Goal: Information Seeking & Learning: Check status

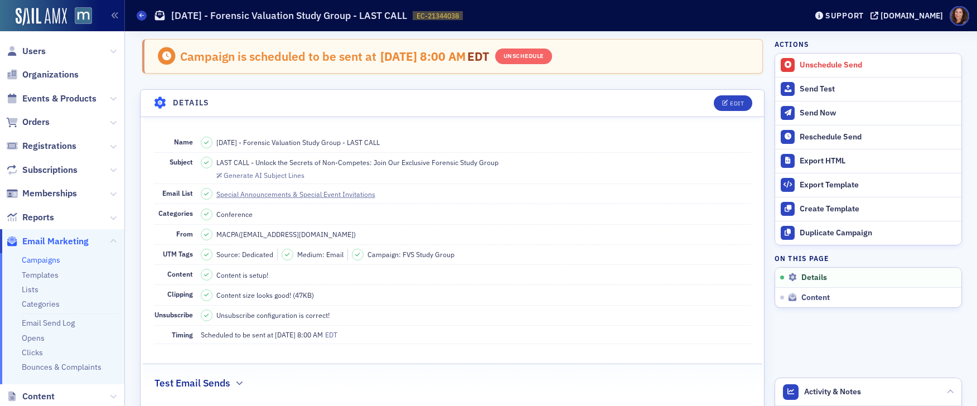
scroll to position [144, 0]
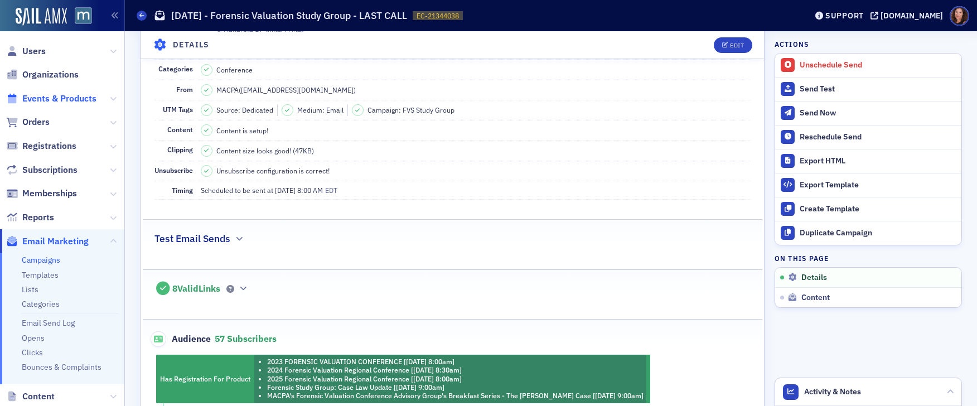
click at [61, 100] on span "Events & Products" at bounding box center [59, 99] width 74 height 12
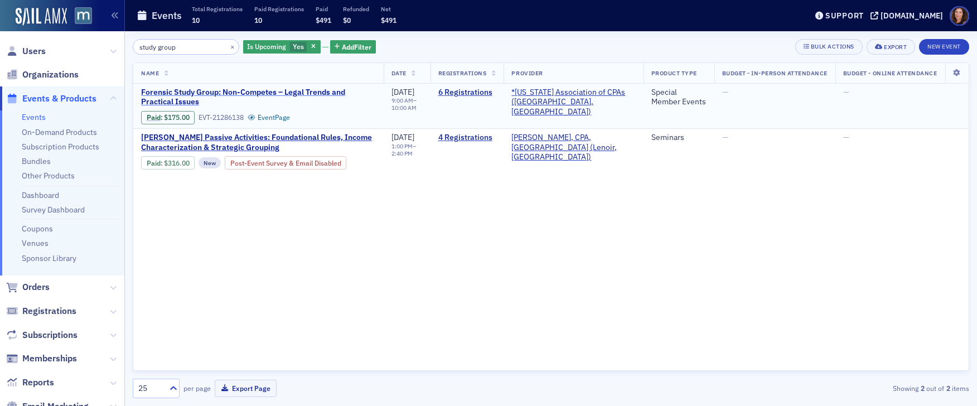
type input "study group"
click at [301, 90] on span "Forensic Study Group: Non-Competes – Legal Trends and Practical Issues" at bounding box center [258, 98] width 235 height 20
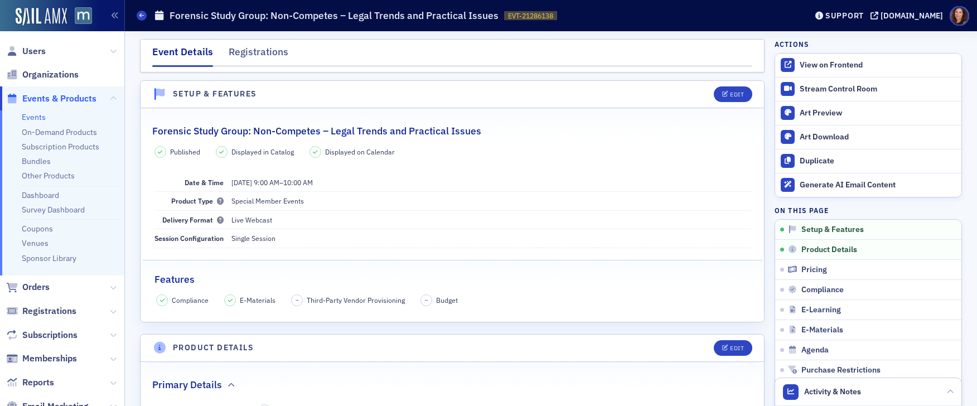
scroll to position [4, 0]
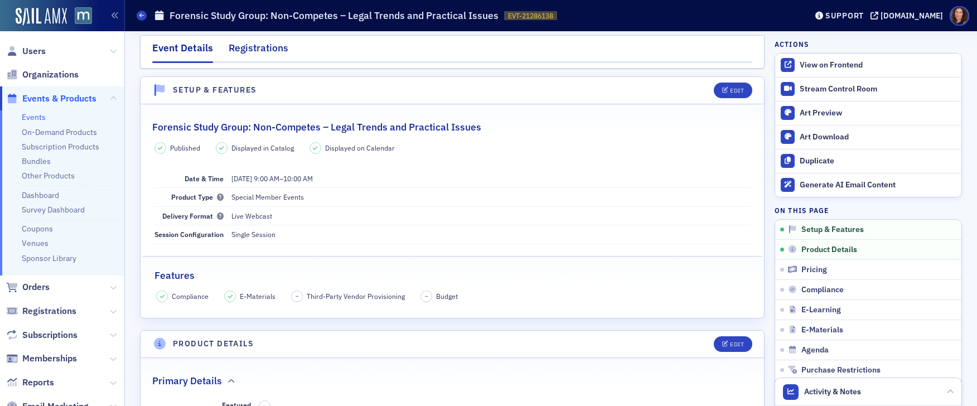
click at [260, 47] on div "Registrations" at bounding box center [259, 51] width 60 height 21
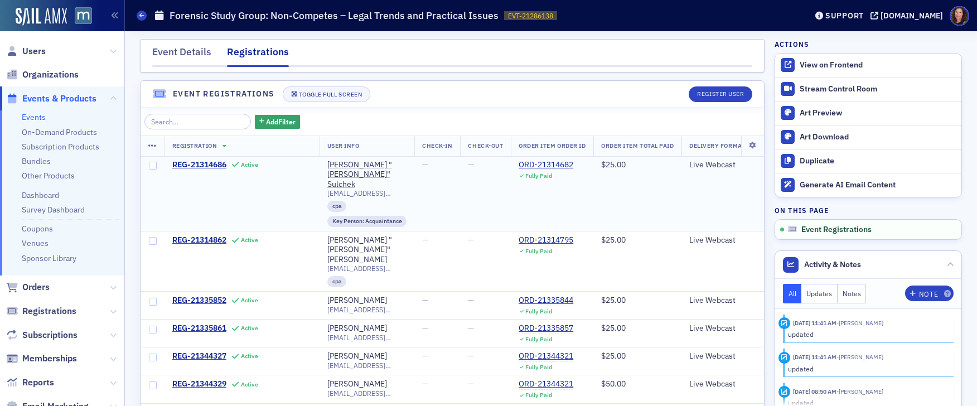
scroll to position [8, 0]
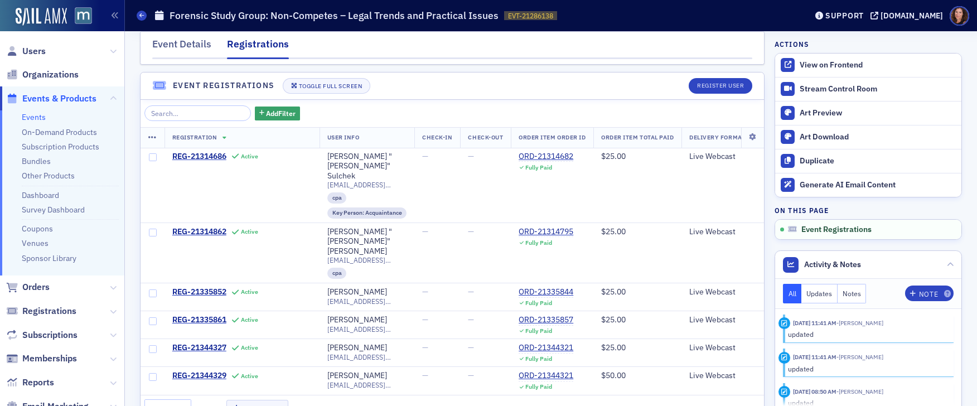
click at [33, 117] on link "Events" at bounding box center [34, 117] width 24 height 10
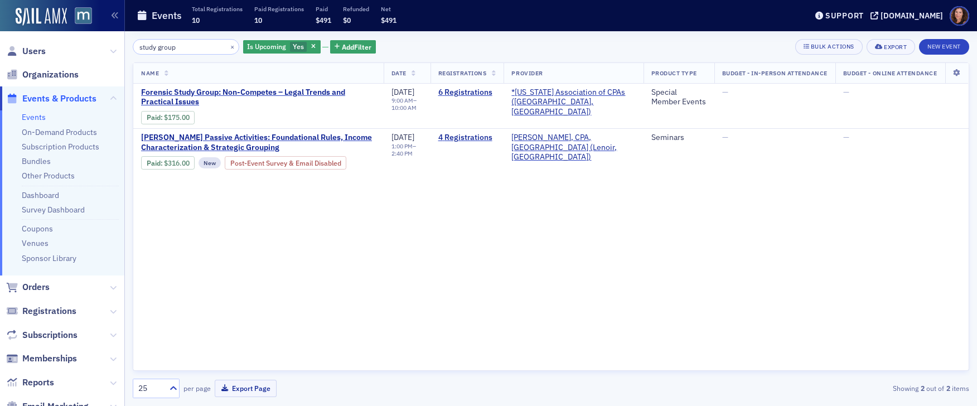
drag, startPoint x: 187, startPoint y: 50, endPoint x: 98, endPoint y: 45, distance: 89.4
click at [98, 45] on div "Users Organizations Events & Products Events On-Demand Products Subscription Pr…" at bounding box center [488, 203] width 977 height 406
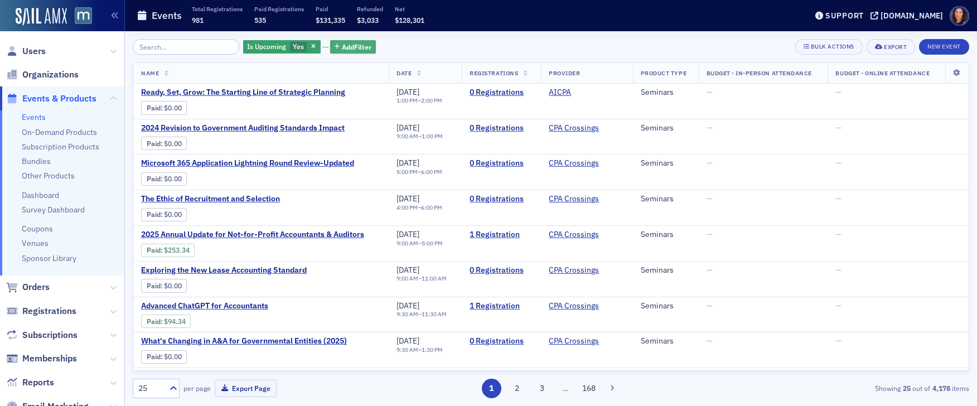
click at [342, 49] on span "Add Filter" at bounding box center [357, 47] width 30 height 10
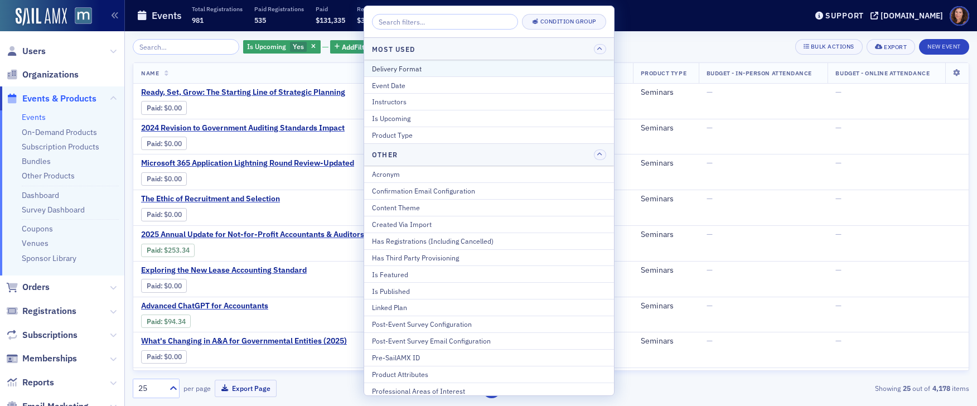
click at [454, 64] on div "Delivery Format" at bounding box center [489, 69] width 234 height 10
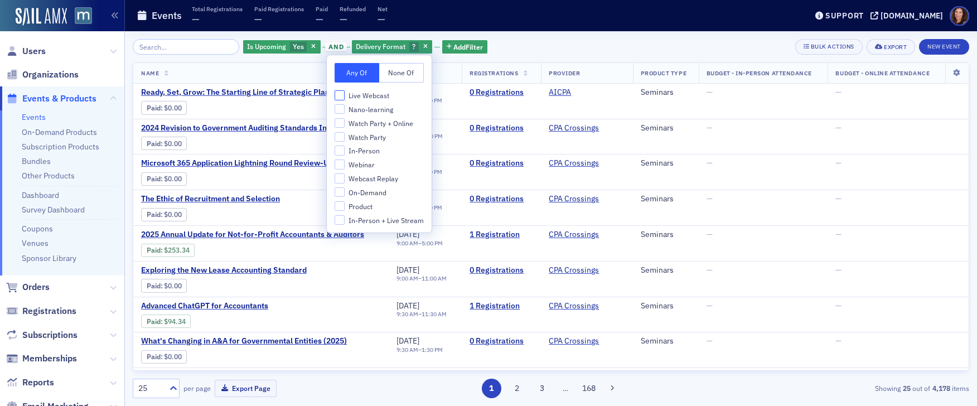
click at [341, 94] on input "Live Webcast" at bounding box center [340, 95] width 10 height 10
checkbox input "true"
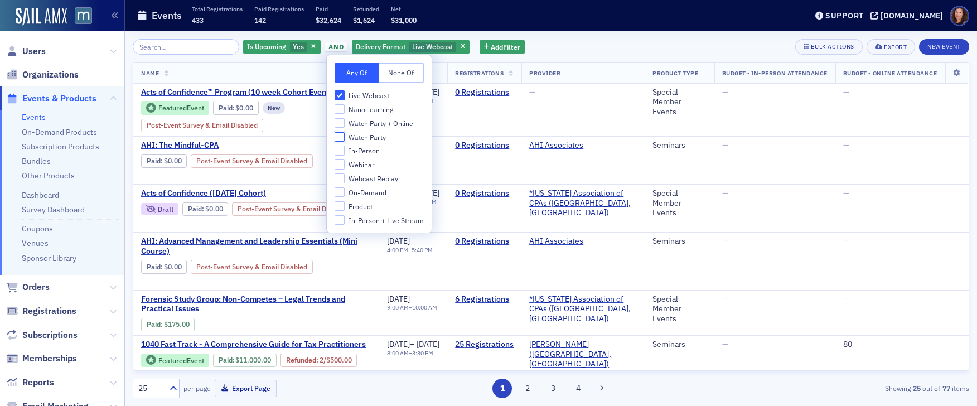
click at [337, 137] on input "Watch Party" at bounding box center [340, 137] width 10 height 10
checkbox input "true"
click at [338, 149] on input "In-Person" at bounding box center [340, 151] width 10 height 10
checkbox input "true"
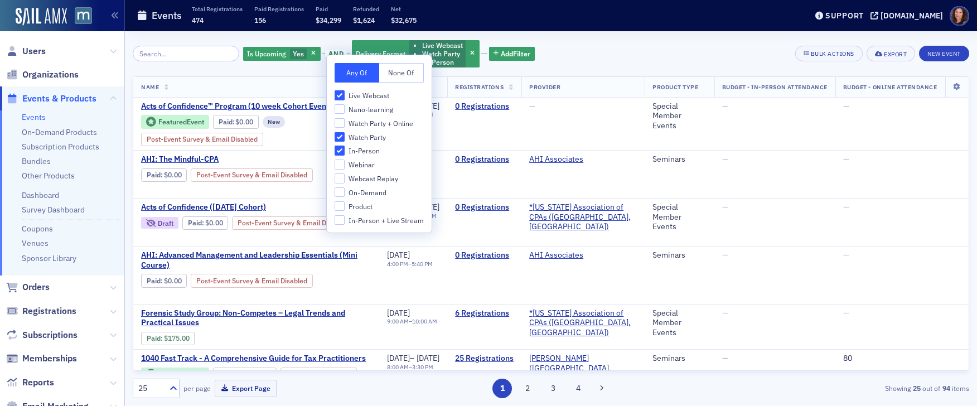
click at [333, 224] on div "Any Of None Of Live Webcast Nano-learning Watch Party + Online Watch Party In-P…" at bounding box center [379, 143] width 105 height 177
click at [340, 220] on input "In-Person + Live Stream" at bounding box center [340, 220] width 10 height 10
checkbox input "true"
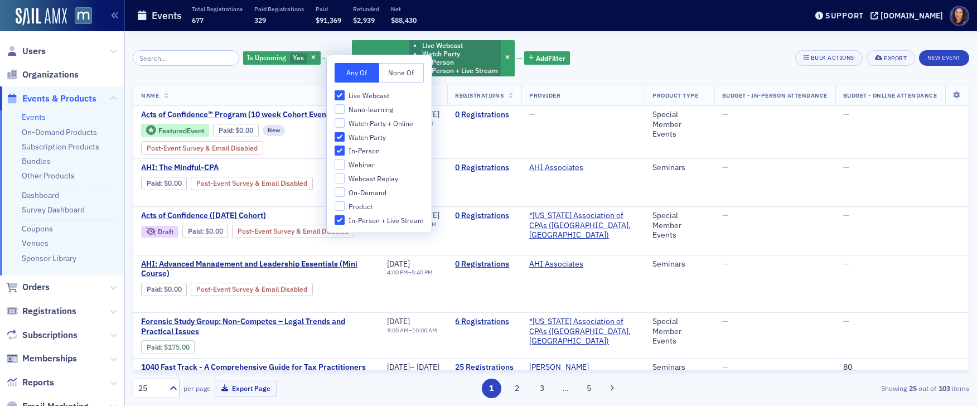
click at [619, 54] on div "Is Upcoming Yes and Delivery Format Live Webcast Watch Party In-Person In-Perso…" at bounding box center [551, 58] width 837 height 38
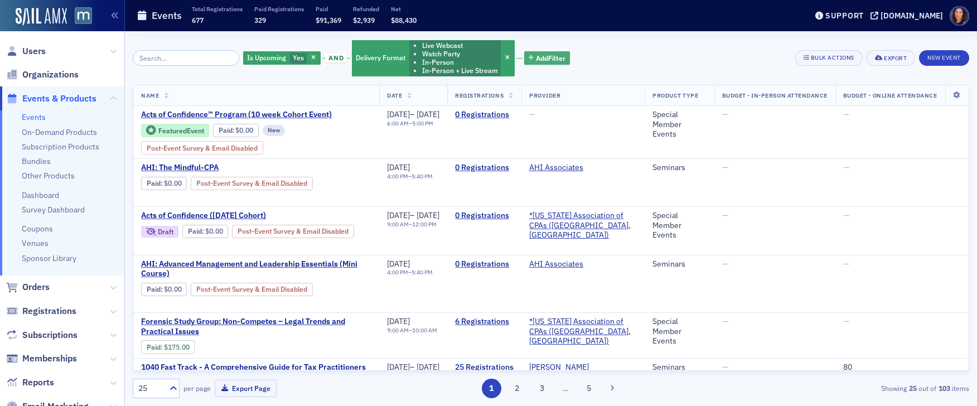
click at [543, 56] on span "Add Filter" at bounding box center [551, 58] width 30 height 10
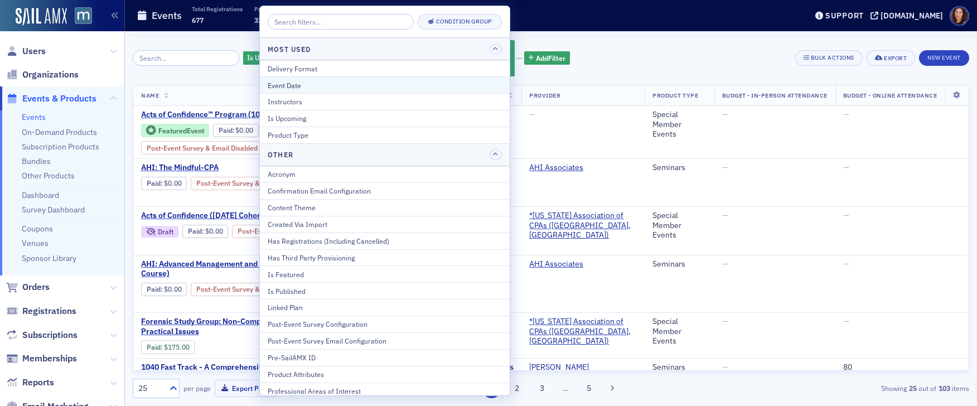
click at [403, 83] on div "Event Date" at bounding box center [385, 85] width 234 height 10
select select "8"
select select "2025"
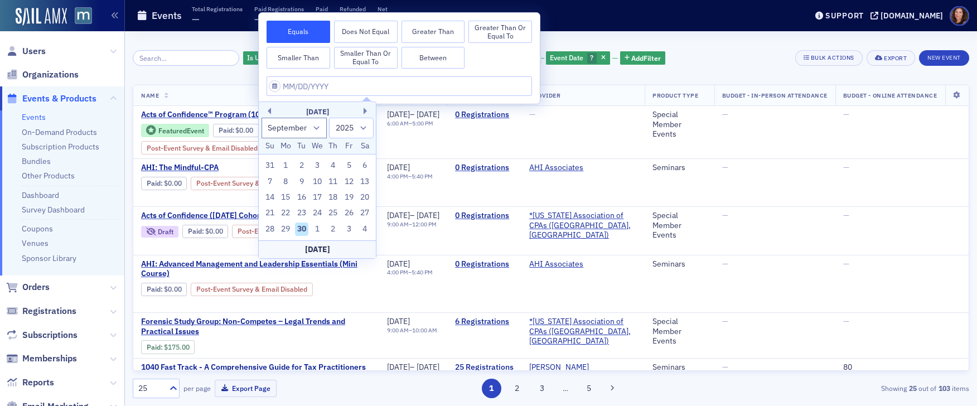
click at [430, 57] on button "Between" at bounding box center [434, 58] width 64 height 22
select select "8"
select select "2025"
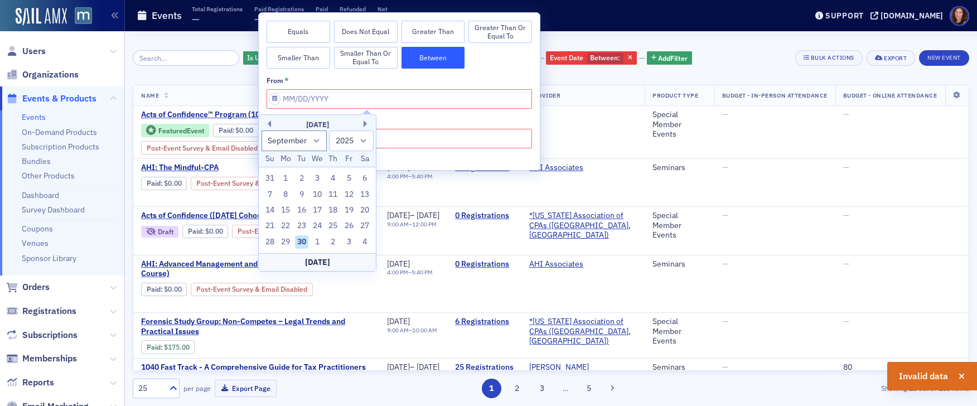
click at [309, 259] on div "[DATE]" at bounding box center [317, 262] width 117 height 18
type input "[DATE]"
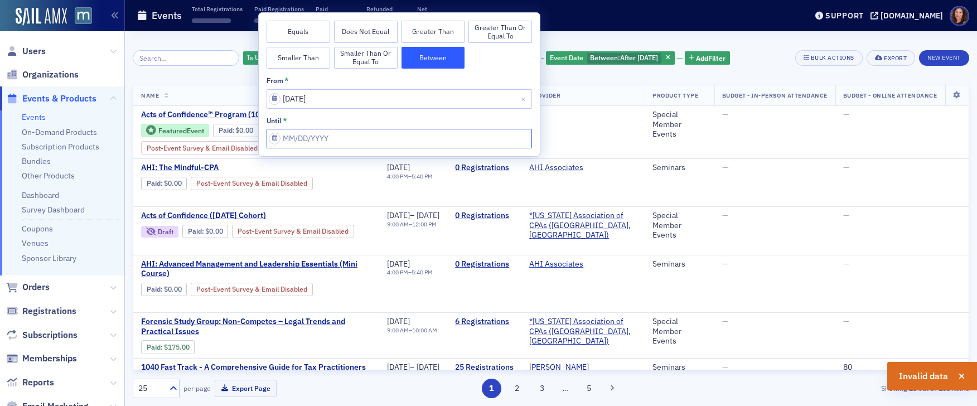
click at [369, 136] on input "from *" at bounding box center [399, 139] width 265 height 20
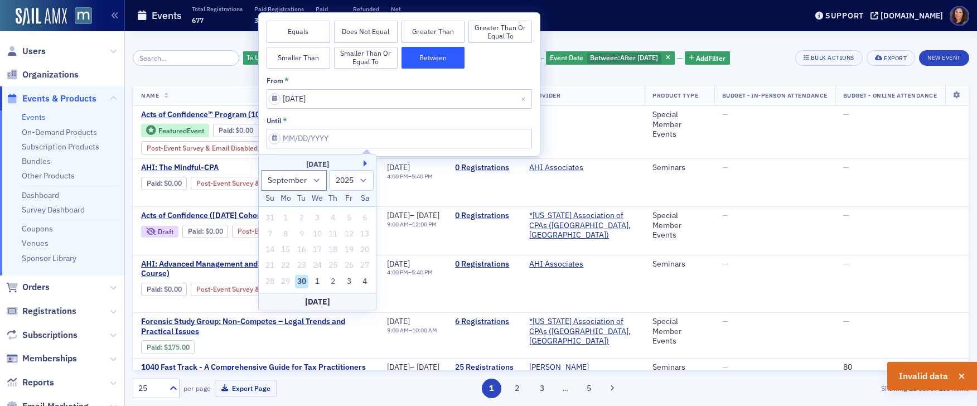
click at [365, 160] on button "Next Month" at bounding box center [367, 163] width 7 height 7
select select "9"
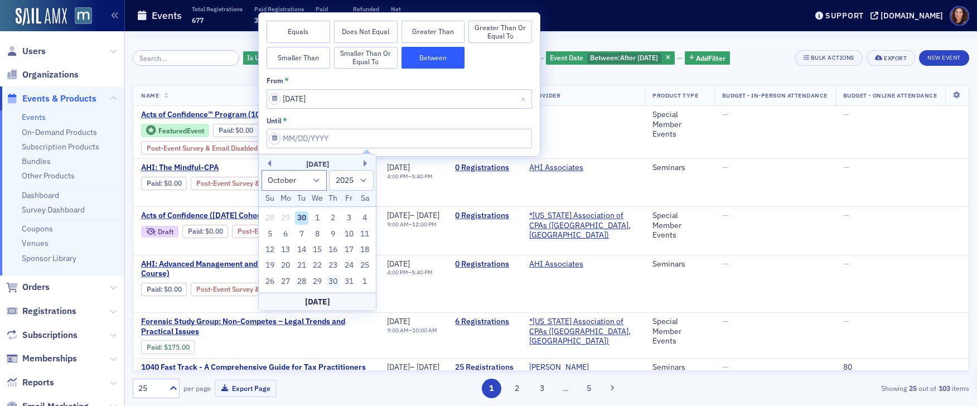
click at [332, 281] on div "30" at bounding box center [333, 281] width 13 height 13
type input "[DATE]"
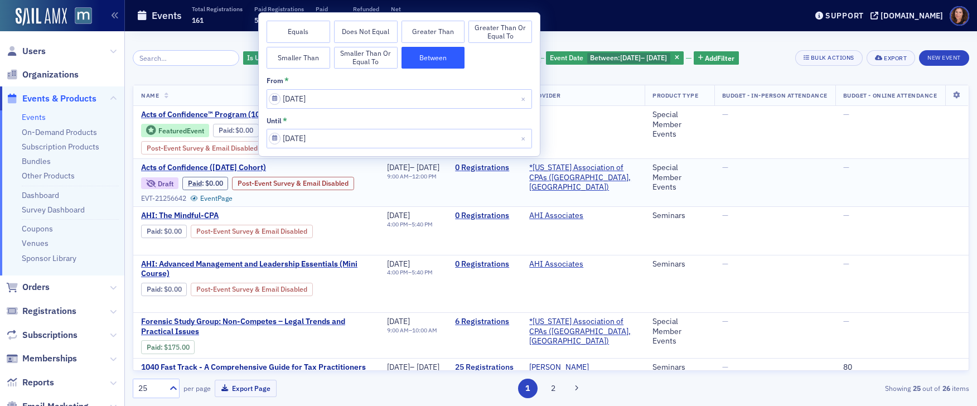
click at [800, 173] on div "—" at bounding box center [774, 168] width 105 height 10
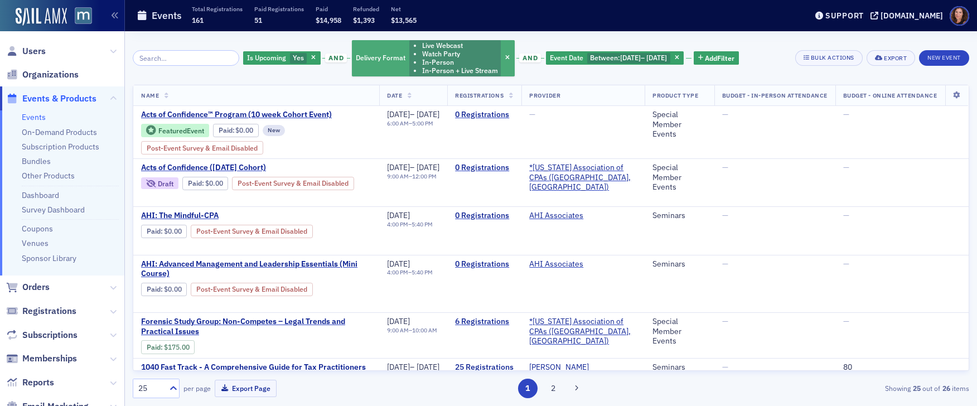
click at [447, 56] on li "Watch Party" at bounding box center [460, 54] width 76 height 8
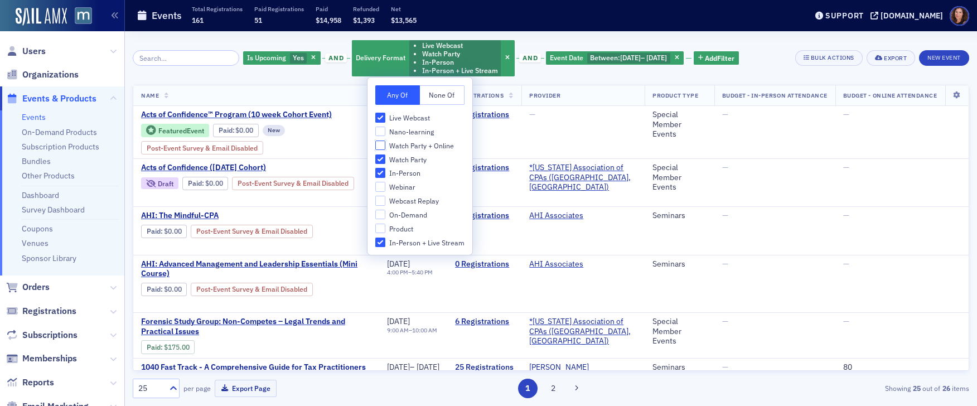
click at [379, 146] on input "Watch Party + Online" at bounding box center [380, 146] width 10 height 10
checkbox input "true"
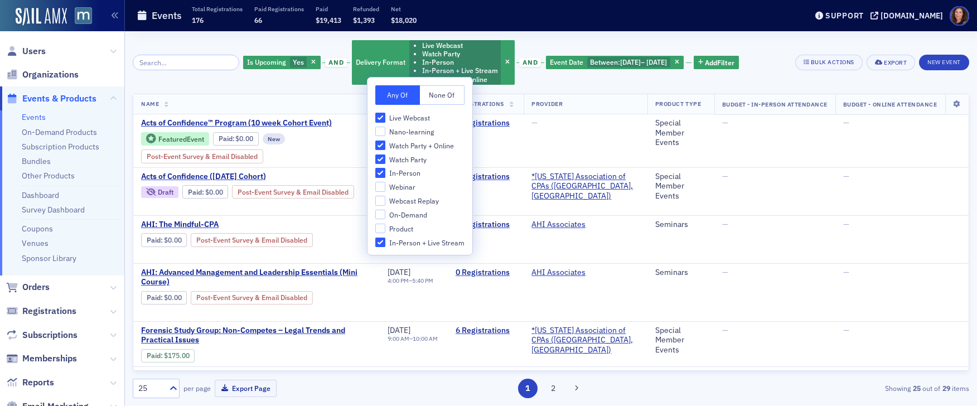
click at [779, 46] on div "Is Upcoming Yes and Delivery Format Live Webcast Watch Party In-Person In-Perso…" at bounding box center [551, 62] width 837 height 47
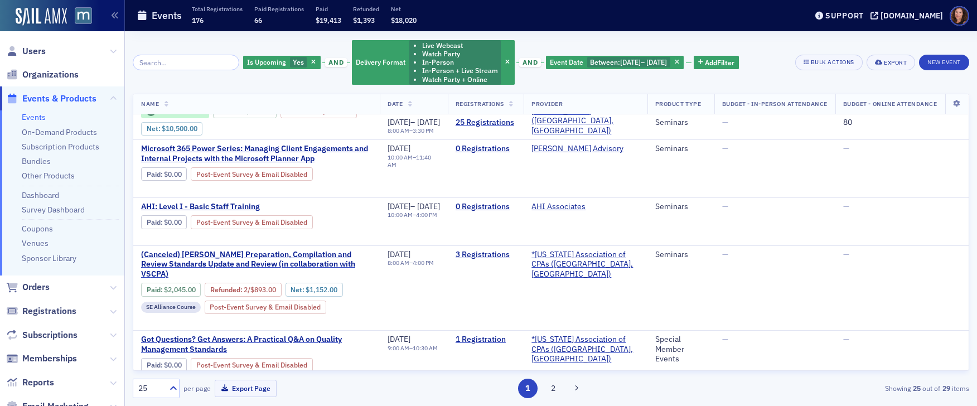
scroll to position [349, 0]
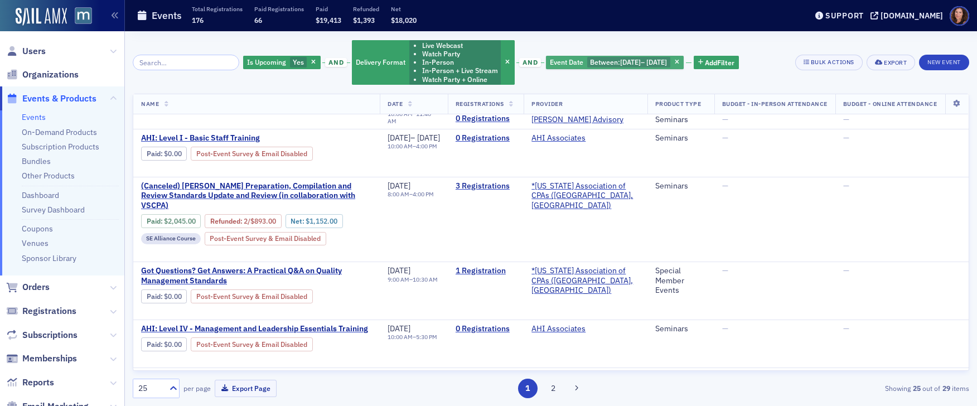
click at [666, 63] on span "[DATE]" at bounding box center [656, 61] width 21 height 9
select select "8"
select select "2025"
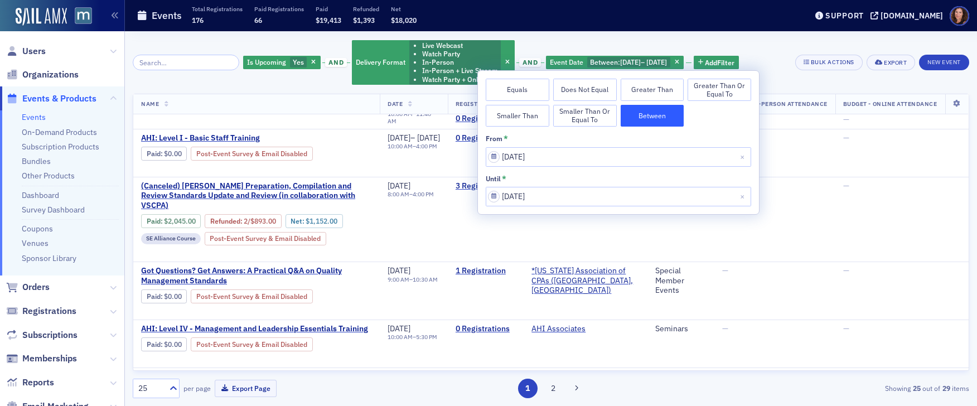
click at [670, 176] on div "until *" at bounding box center [618, 179] width 265 height 8
select select "8"
select select "2025"
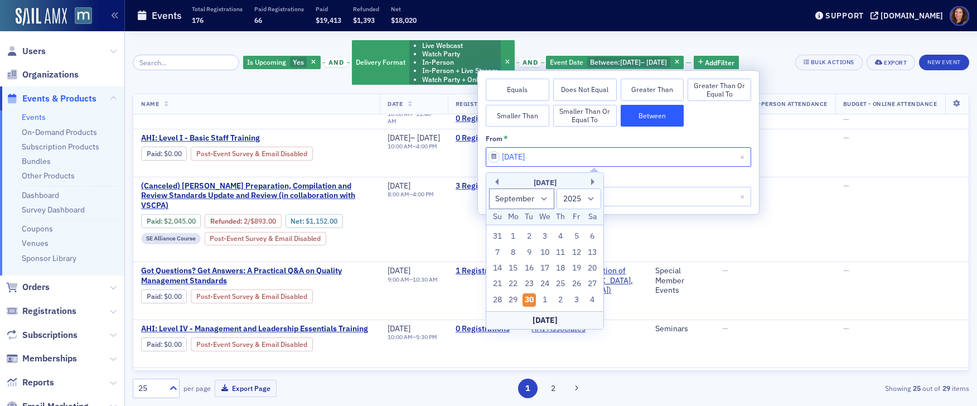
click at [567, 156] on input "[DATE]" at bounding box center [618, 157] width 265 height 20
click at [496, 182] on button "Previous Month" at bounding box center [495, 181] width 7 height 7
click at [593, 180] on button "Next Month" at bounding box center [594, 181] width 7 height 7
select select "8"
click at [563, 283] on div "25" at bounding box center [560, 283] width 13 height 13
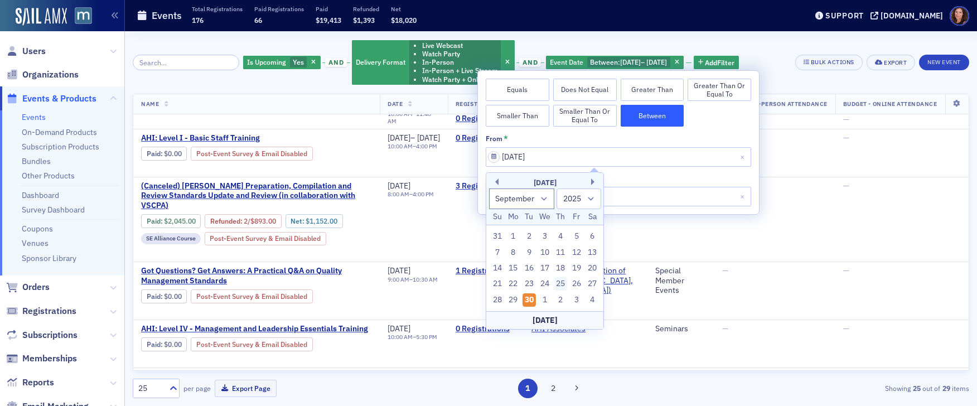
type input "[DATE]"
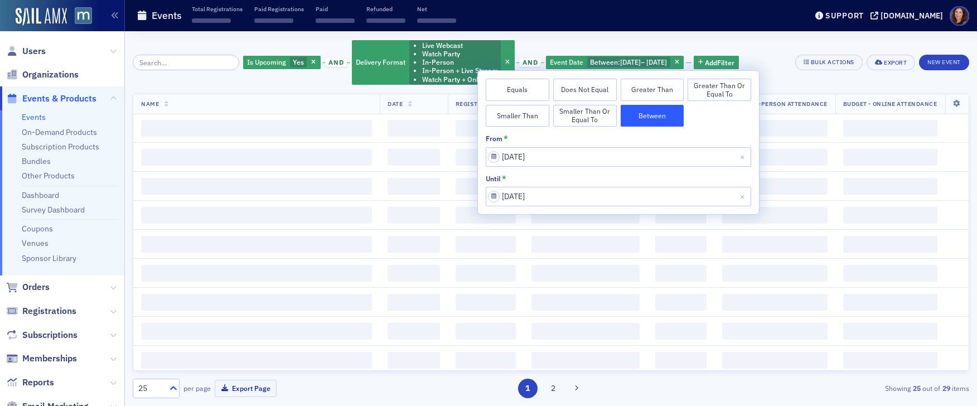
scroll to position [1071, 0]
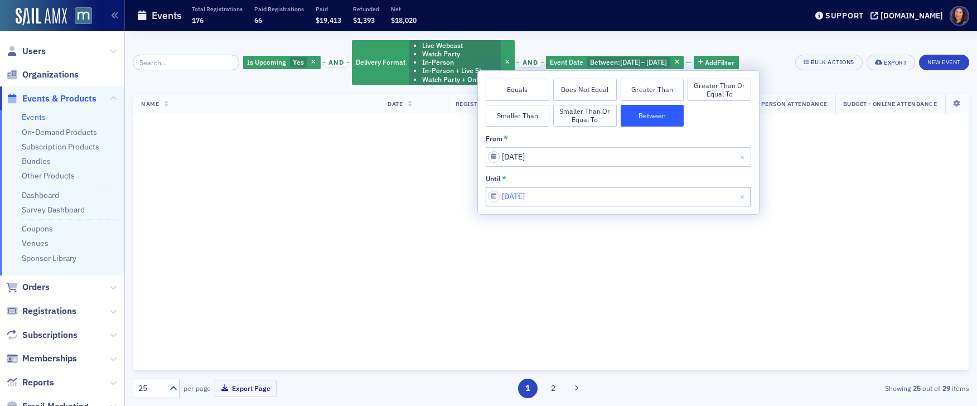
select select "9"
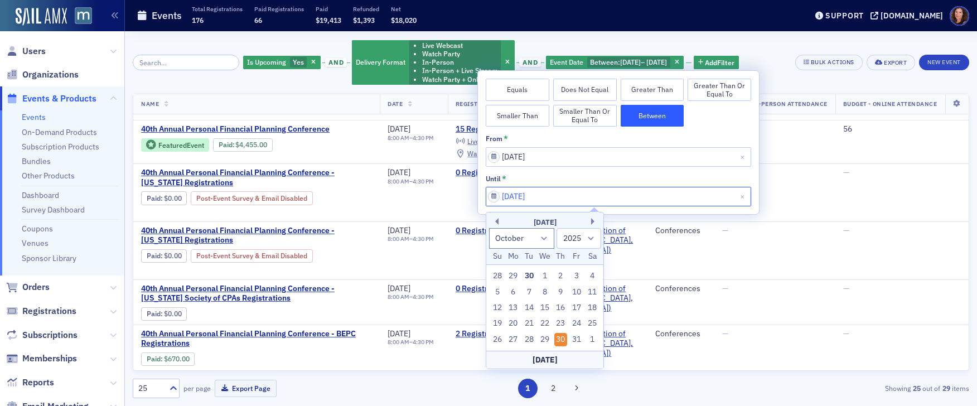
click at [551, 197] on input "[DATE]" at bounding box center [618, 197] width 265 height 20
drag, startPoint x: 562, startPoint y: 323, endPoint x: 557, endPoint y: 327, distance: 6.8
click at [562, 323] on div "23" at bounding box center [560, 323] width 13 height 13
type input "[DATE]"
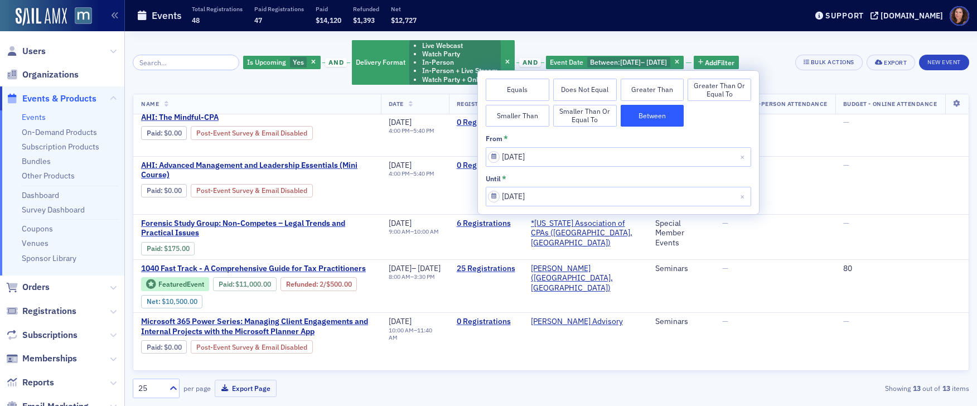
scroll to position [108, 0]
select select "9"
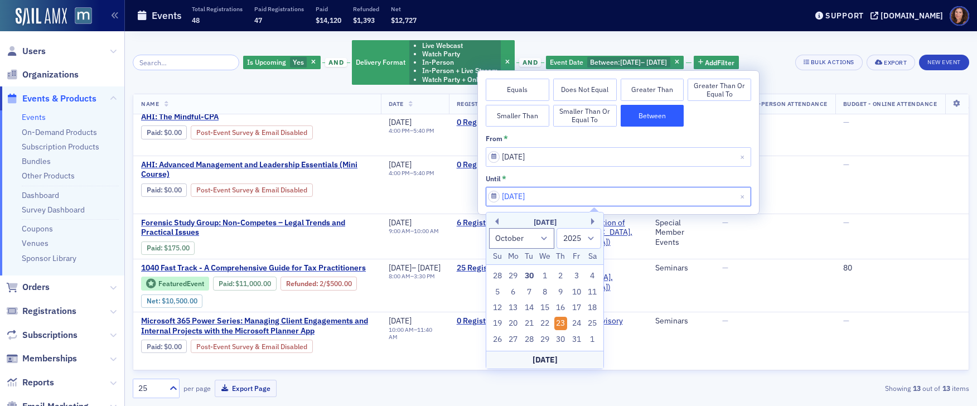
click at [564, 195] on input "[DATE]" at bounding box center [618, 197] width 265 height 20
click at [750, 228] on div "—" at bounding box center [774, 223] width 105 height 10
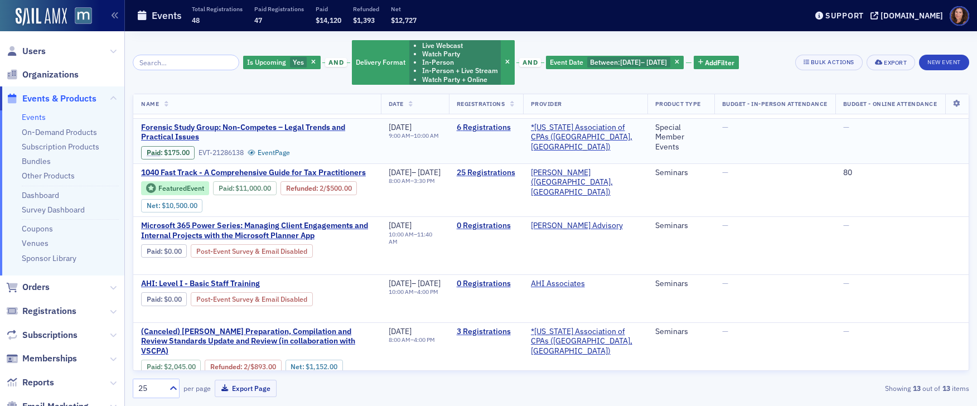
scroll to position [204, 0]
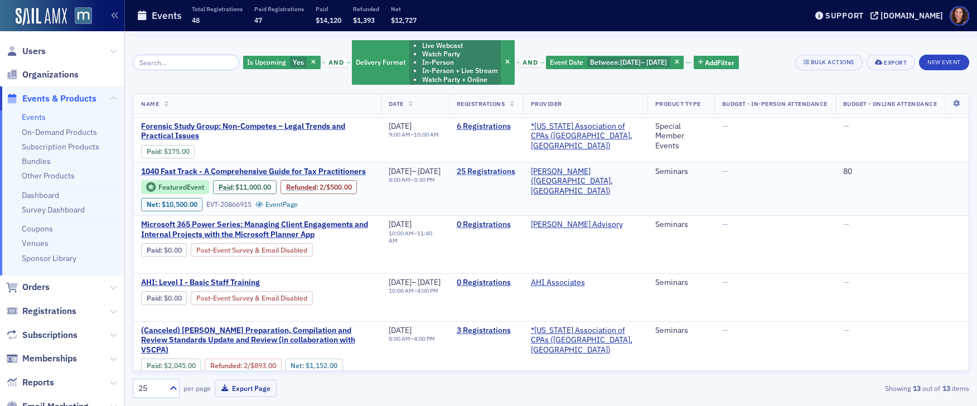
click at [508, 177] on link "25 Registrations" at bounding box center [486, 172] width 59 height 10
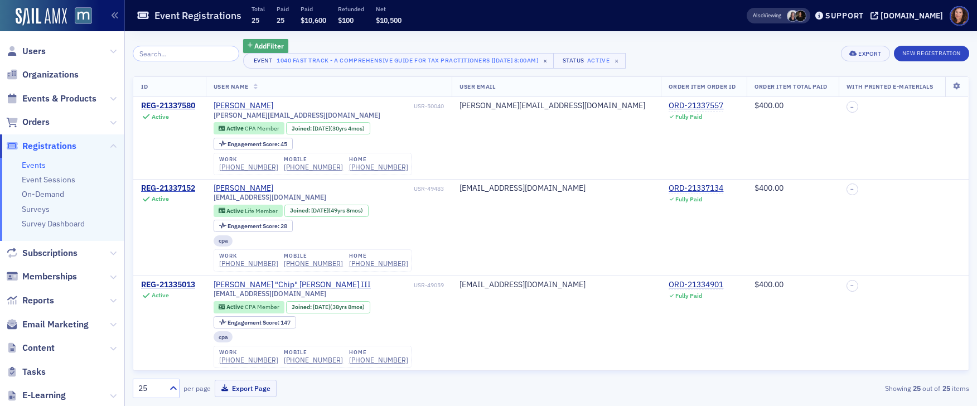
click at [254, 45] on span "Add Filter" at bounding box center [269, 46] width 30 height 10
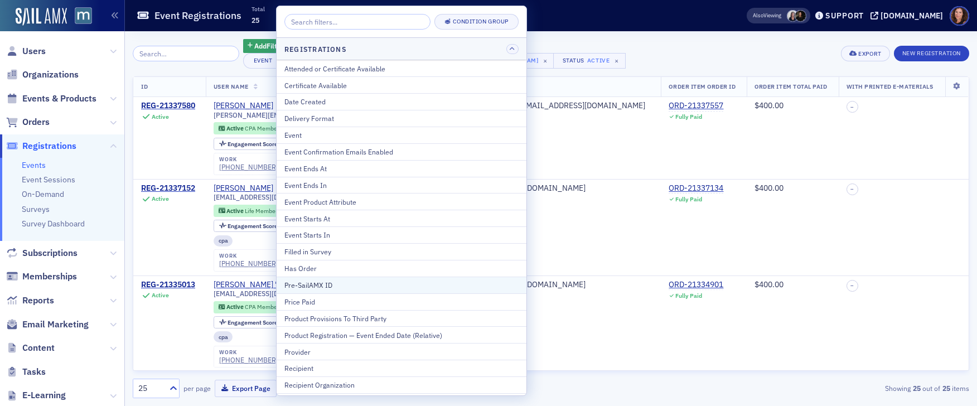
scroll to position [32, 0]
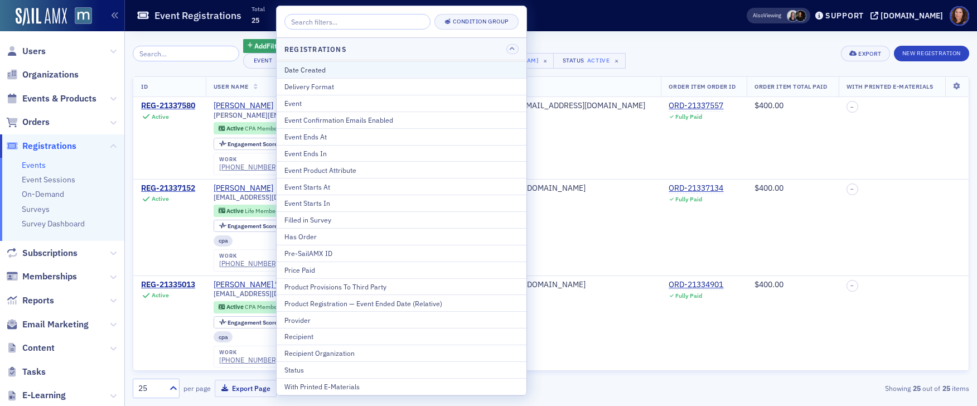
click at [323, 62] on button "Date Created" at bounding box center [402, 69] width 250 height 17
select select "8"
select select "2025"
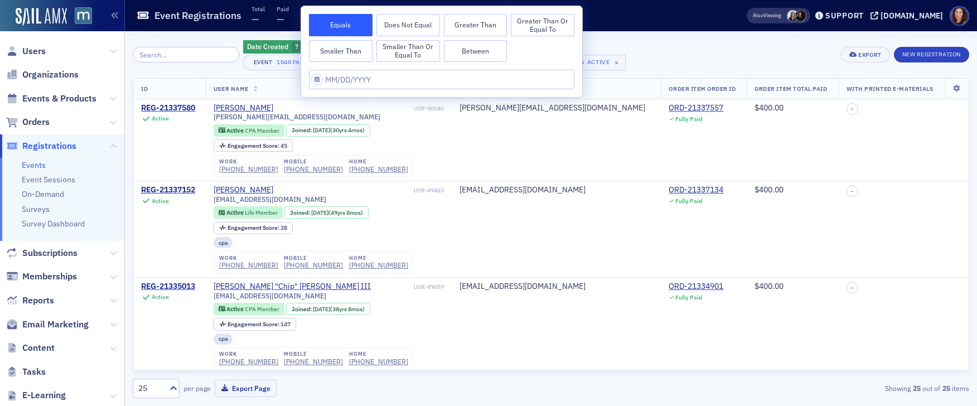
click at [481, 52] on button "Between" at bounding box center [476, 51] width 64 height 22
select select "8"
select select "2025"
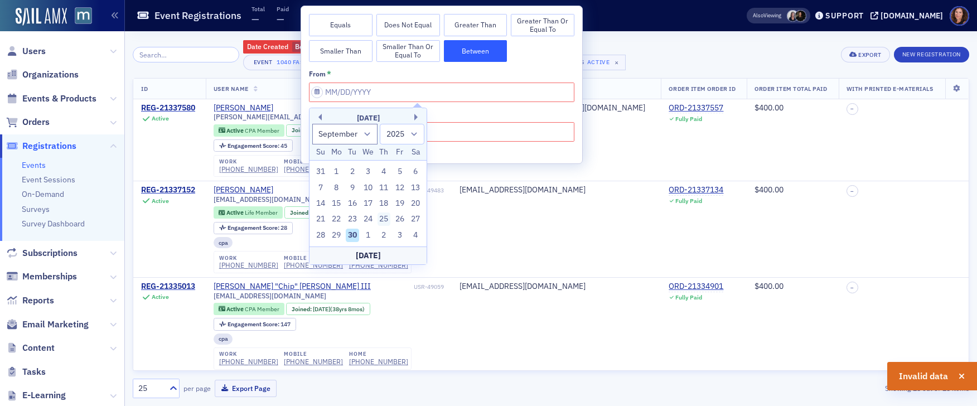
click at [380, 218] on div "25" at bounding box center [384, 218] width 13 height 13
type input "[DATE]"
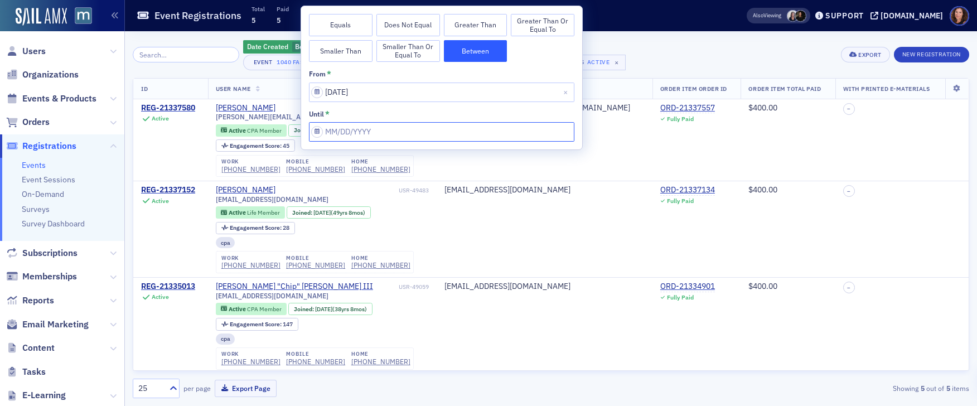
click at [388, 130] on input "from *" at bounding box center [441, 132] width 265 height 20
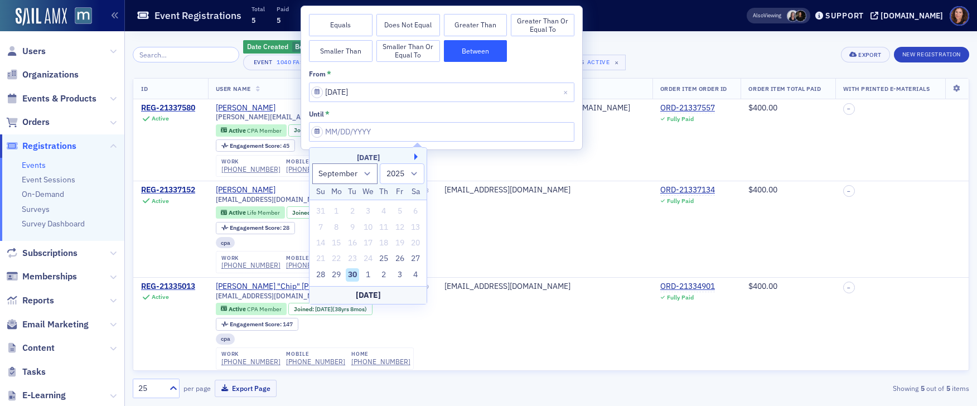
click at [415, 156] on button "Next Month" at bounding box center [417, 156] width 7 height 7
select select "9"
click at [385, 258] on div "23" at bounding box center [384, 258] width 13 height 13
type input "[DATE]"
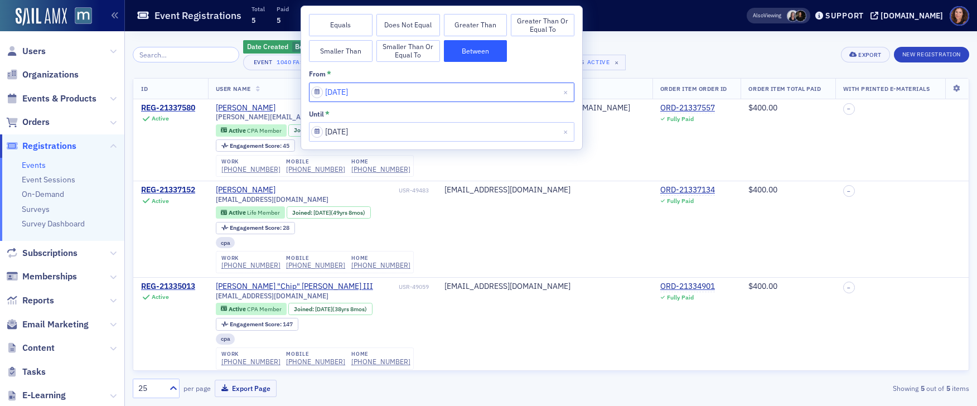
click at [392, 91] on input "[DATE]" at bounding box center [441, 93] width 265 height 20
select select "8"
select select "2025"
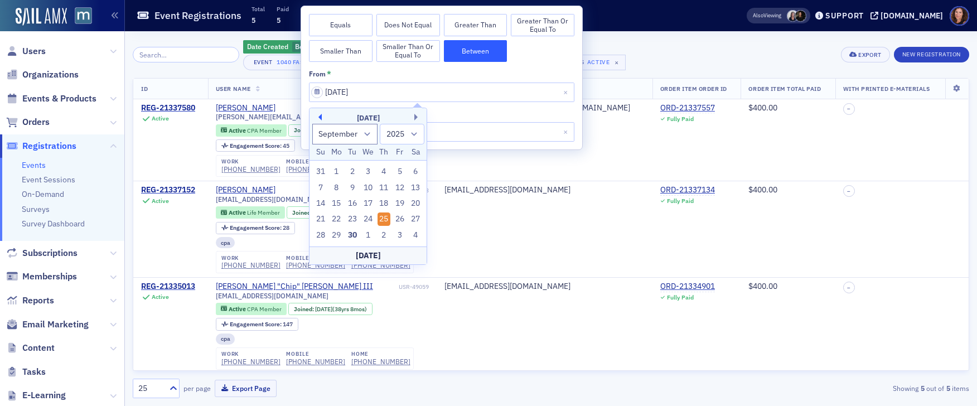
click at [320, 118] on button "Previous Month" at bounding box center [318, 117] width 7 height 7
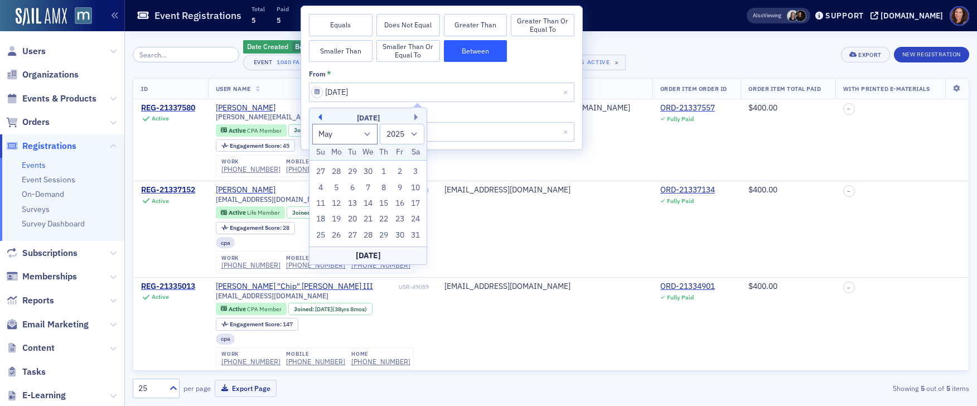
select select "3"
click at [380, 257] on div "[DATE]" at bounding box center [368, 256] width 117 height 18
type input "[DATE]"
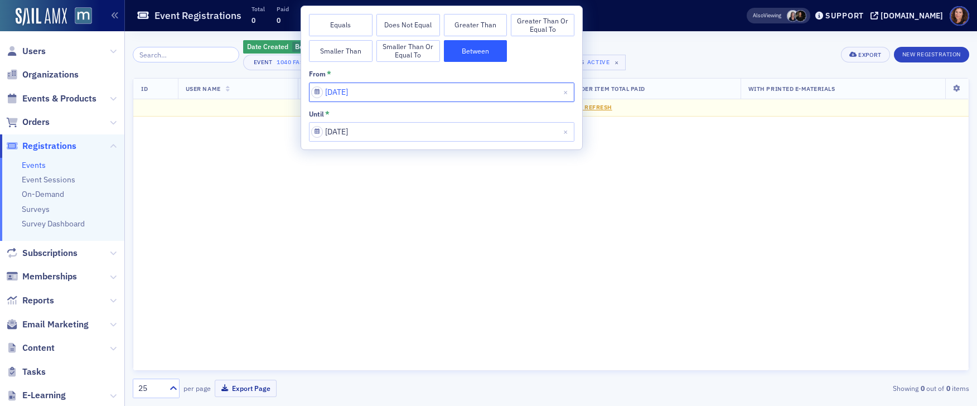
click at [379, 93] on input "[DATE]" at bounding box center [441, 93] width 265 height 20
select select "8"
select select "2025"
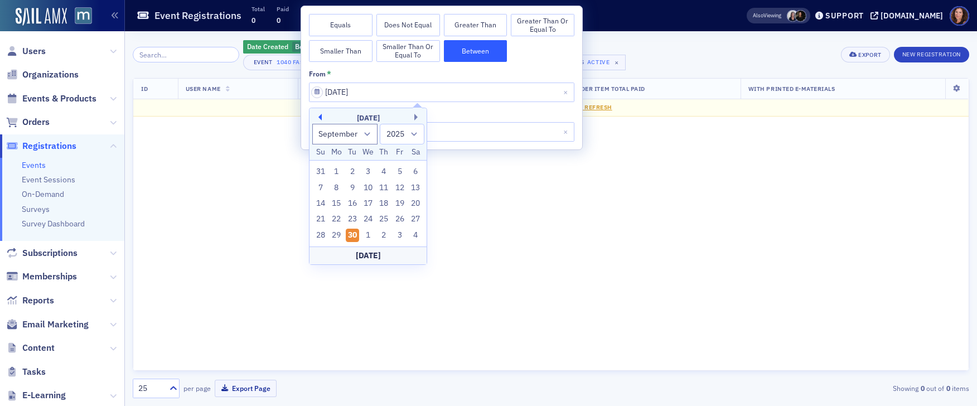
click at [318, 118] on button "Previous Month" at bounding box center [318, 117] width 7 height 7
select select "4"
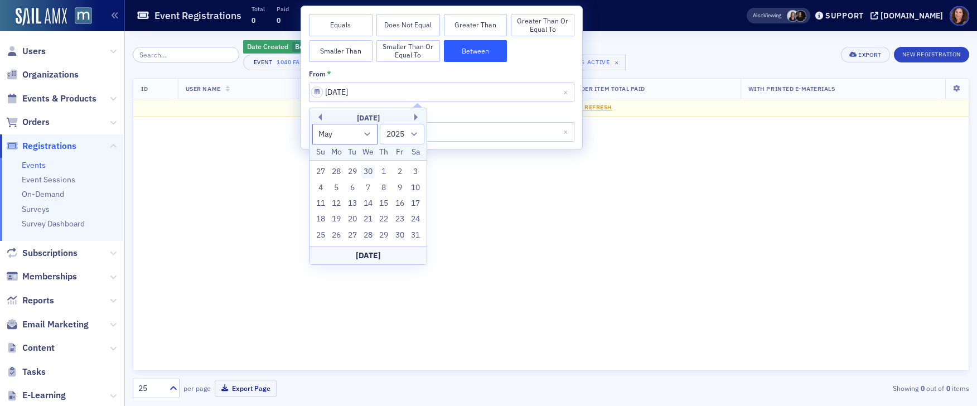
click at [369, 170] on div "30" at bounding box center [367, 171] width 13 height 13
type input "[DATE]"
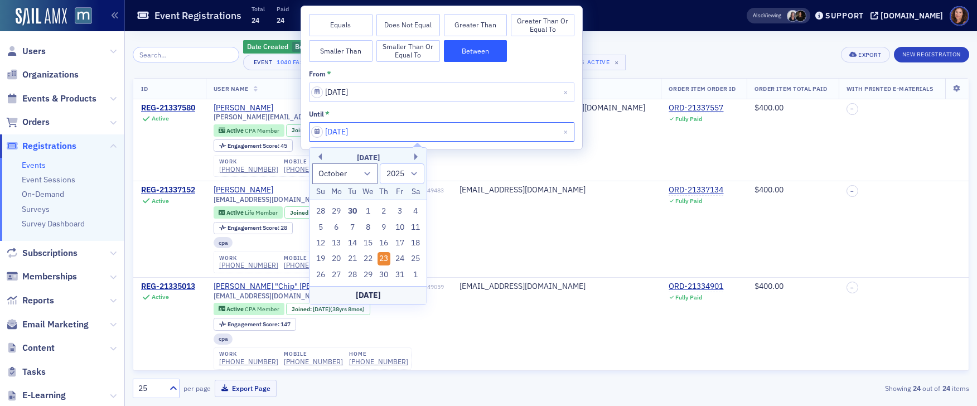
click at [452, 134] on input "[DATE]" at bounding box center [441, 132] width 265 height 20
click at [317, 157] on button "Previous Month" at bounding box center [318, 156] width 7 height 7
select select "8"
click at [384, 260] on div "25" at bounding box center [384, 258] width 13 height 13
type input "[DATE]"
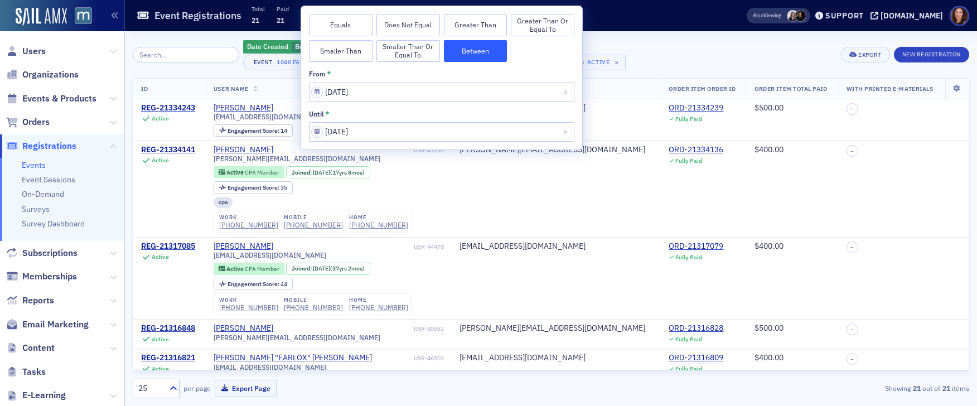
click at [673, 59] on div "Date Created Between : [DATE] – [DATE] Add Filter Event 1040 Fast Track - A Com…" at bounding box center [551, 54] width 837 height 31
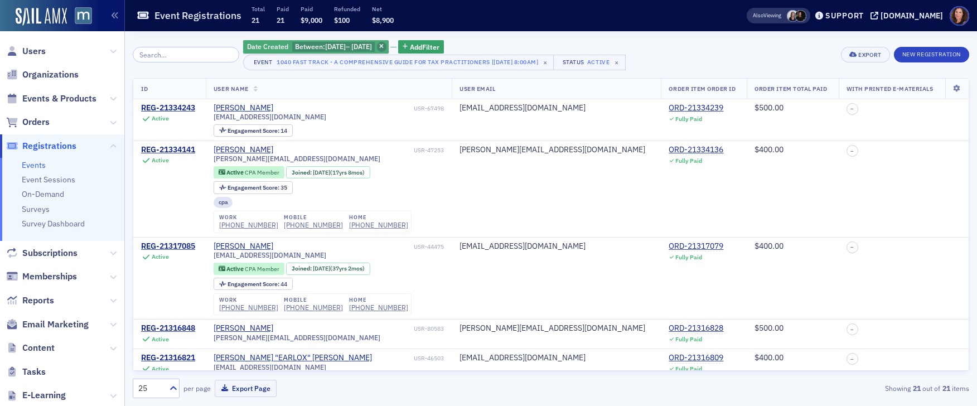
click at [384, 46] on icon "button" at bounding box center [381, 47] width 4 height 6
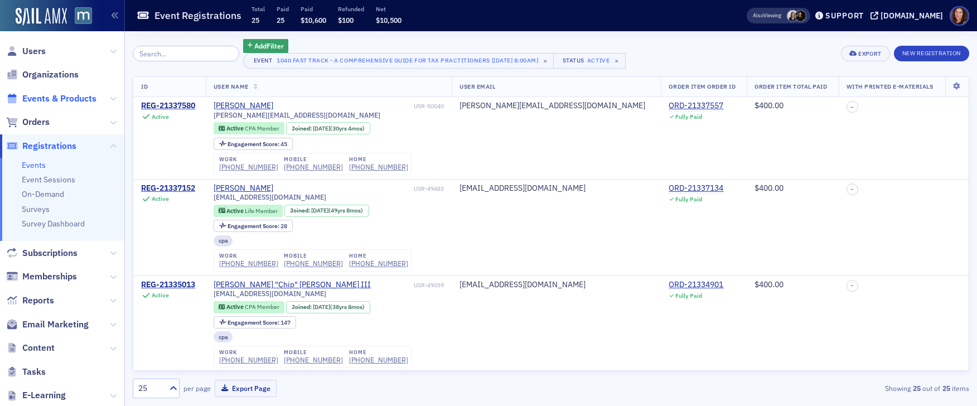
click at [47, 95] on span "Events & Products" at bounding box center [59, 99] width 74 height 12
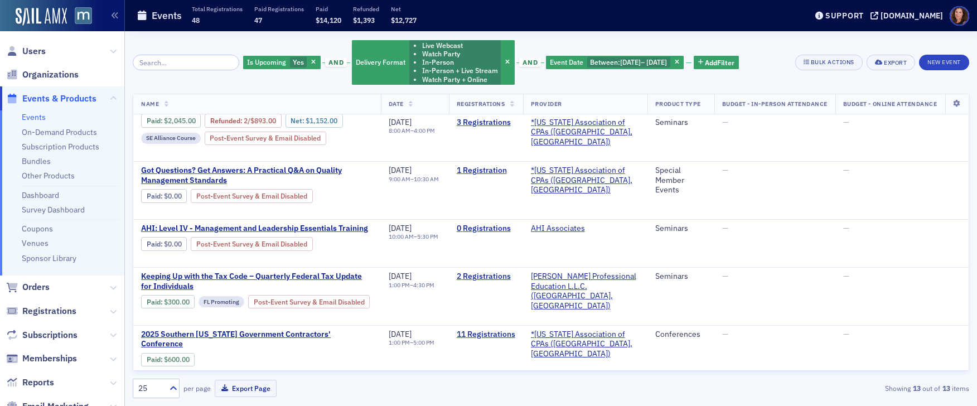
scroll to position [538, 0]
click at [679, 61] on icon "button" at bounding box center [677, 63] width 4 height 6
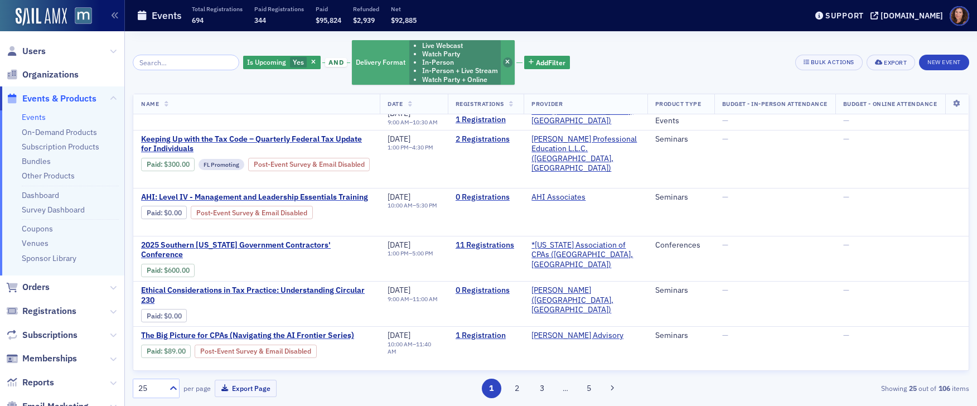
click at [503, 62] on span "button" at bounding box center [508, 62] width 10 height 10
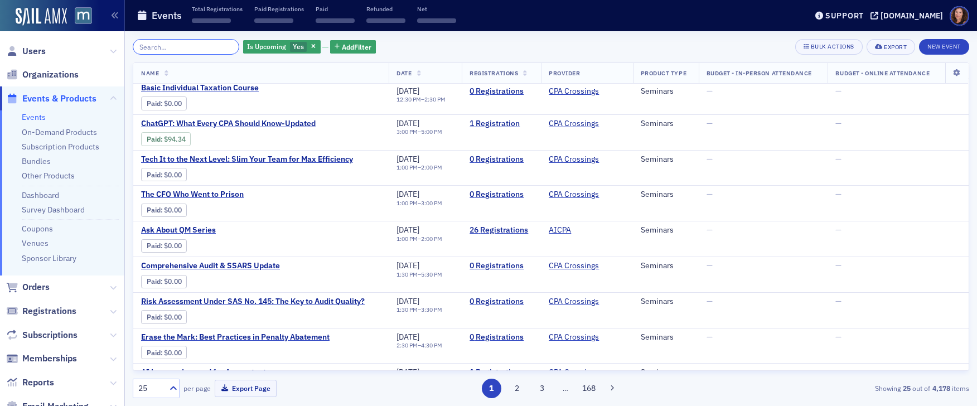
click at [186, 47] on input "search" at bounding box center [186, 47] width 107 height 16
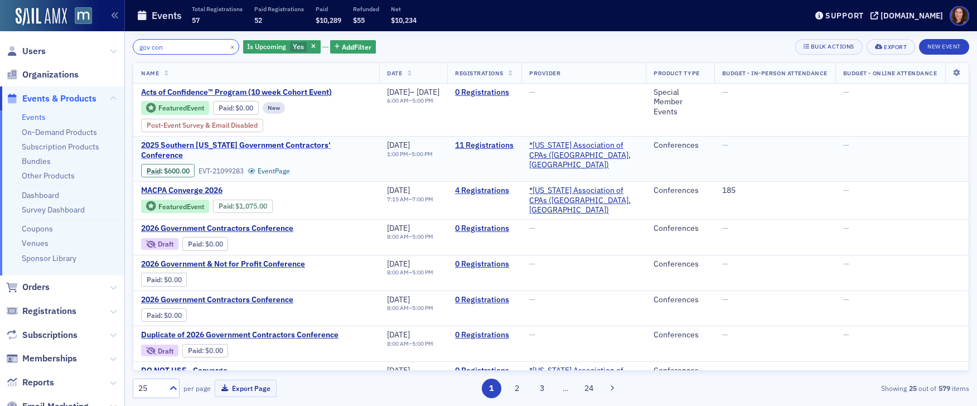
type input "gov con"
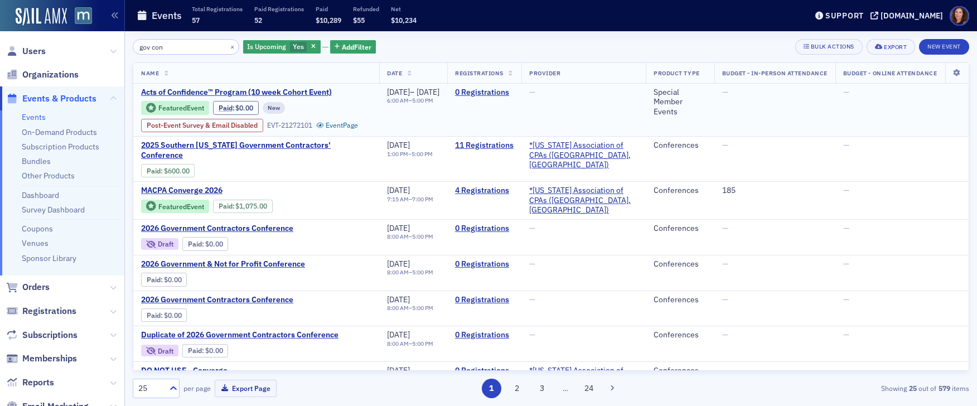
drag, startPoint x: 295, startPoint y: 155, endPoint x: 311, endPoint y: 144, distance: 19.6
click at [295, 155] on span "2025 Southern [US_STATE] Government Contractors' Conference" at bounding box center [256, 151] width 230 height 20
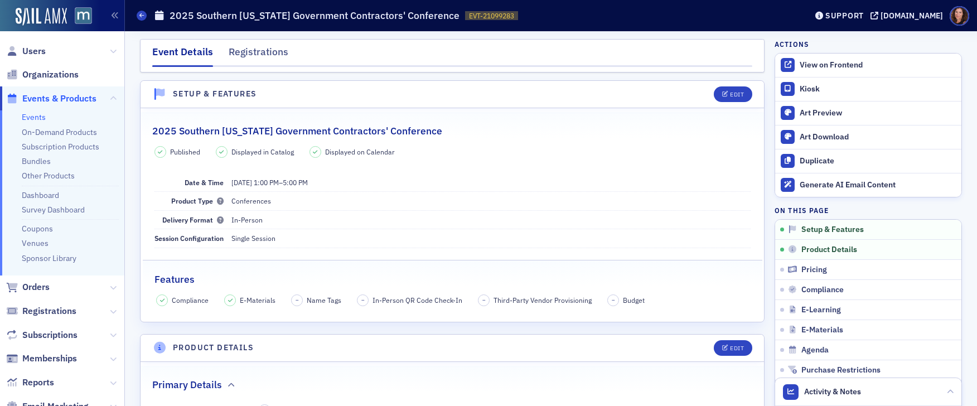
drag, startPoint x: 265, startPoint y: 54, endPoint x: 307, endPoint y: 61, distance: 42.5
click at [265, 54] on div "Registrations" at bounding box center [259, 55] width 60 height 21
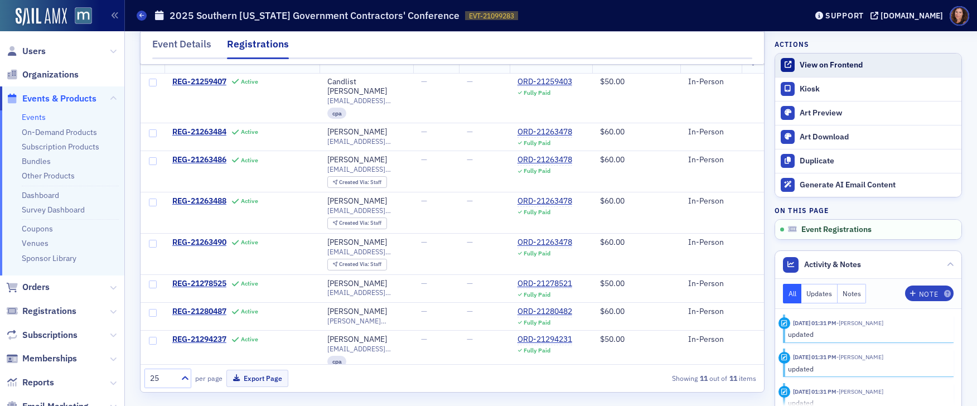
click at [814, 68] on div "View on Frontend" at bounding box center [878, 65] width 156 height 10
click at [34, 113] on link "Events" at bounding box center [34, 117] width 24 height 10
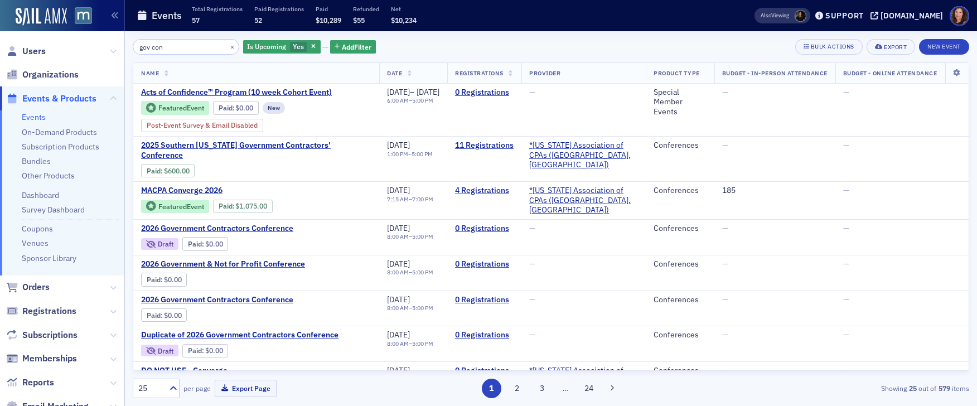
drag, startPoint x: 28, startPoint y: 119, endPoint x: 350, endPoint y: 83, distance: 324.5
click at [28, 119] on link "Events" at bounding box center [34, 117] width 24 height 10
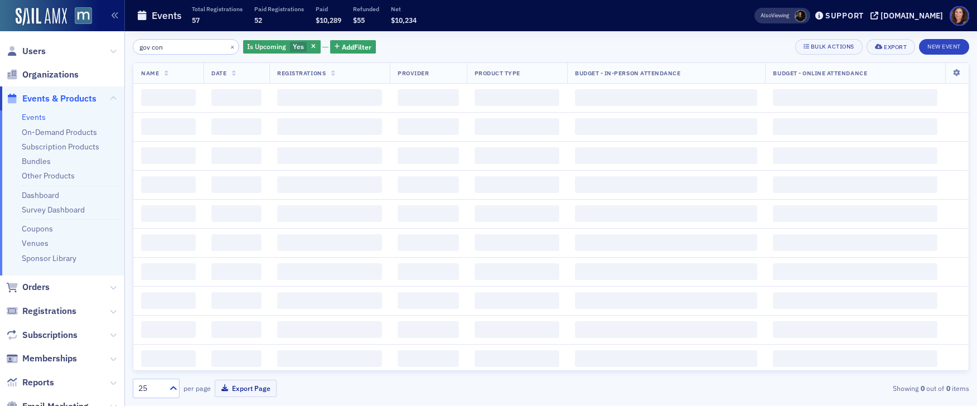
click at [311, 47] on icon "button" at bounding box center [313, 47] width 4 height 6
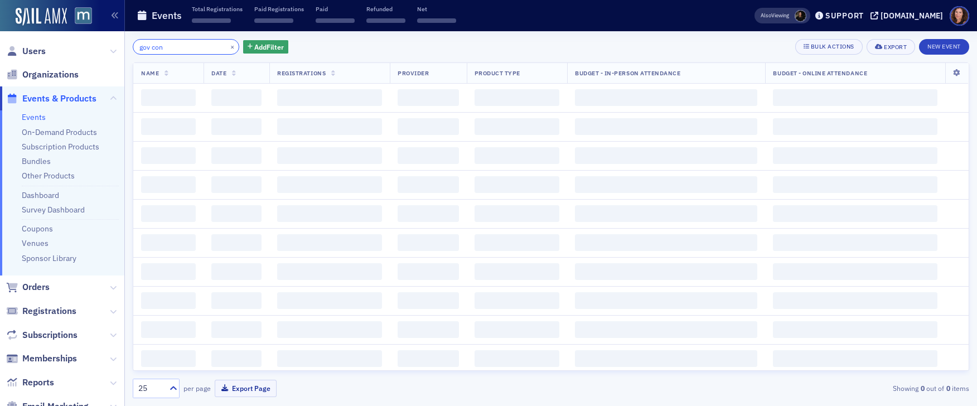
click at [162, 46] on input "gov con" at bounding box center [186, 47] width 107 height 16
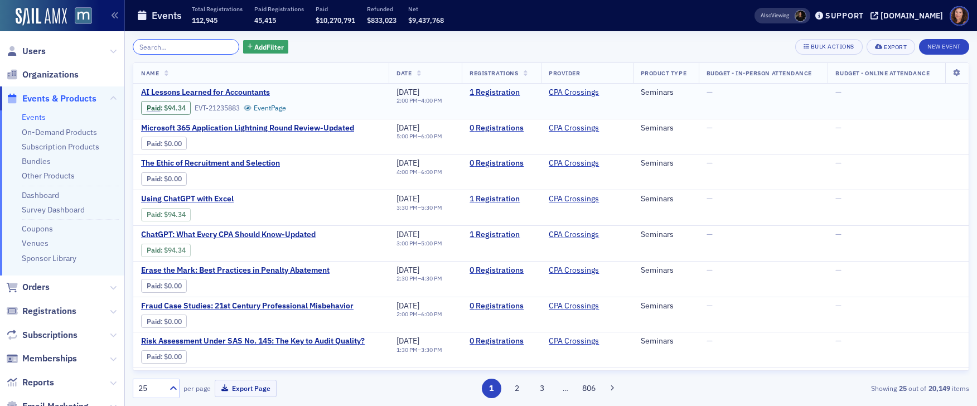
scroll to position [4, 0]
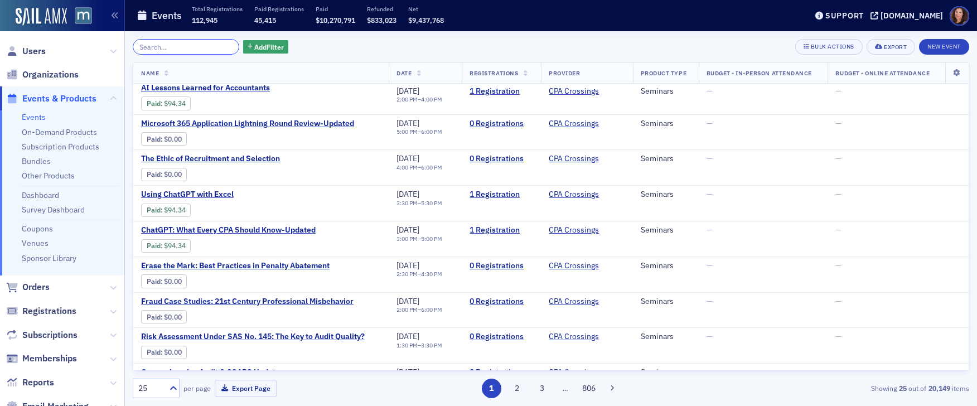
click at [168, 45] on input "search" at bounding box center [186, 47] width 107 height 16
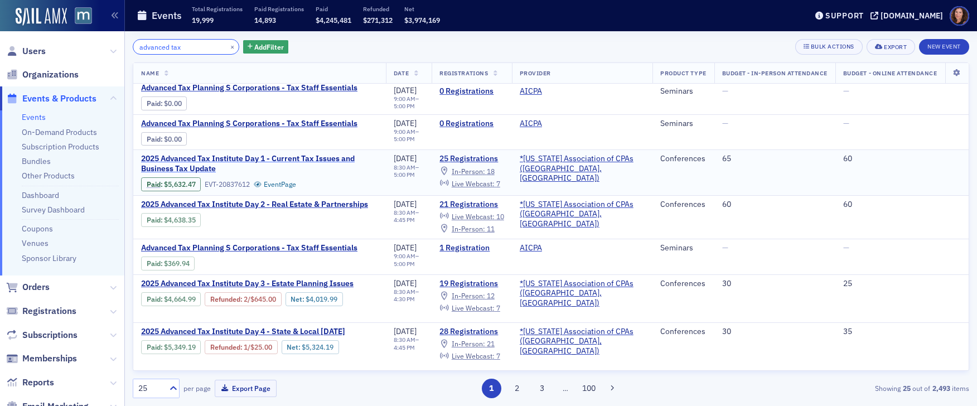
type input "advanced tax"
click at [259, 159] on span "2025 Advanced Tax Institute Day 1 - Current Tax Issues and Business Tax Update" at bounding box center [259, 164] width 237 height 20
